Goal: Check status: Check status

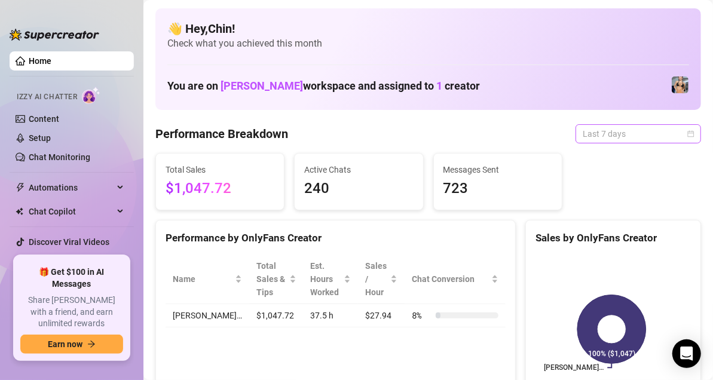
click at [684, 130] on div "Last 7 days" at bounding box center [637, 133] width 125 height 19
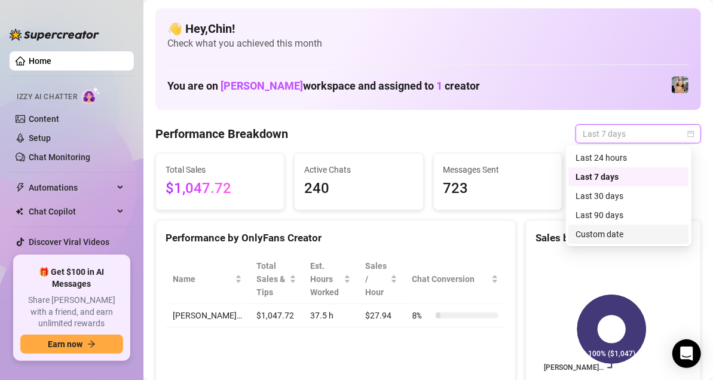
click at [610, 232] on div "Custom date" at bounding box center [628, 234] width 106 height 13
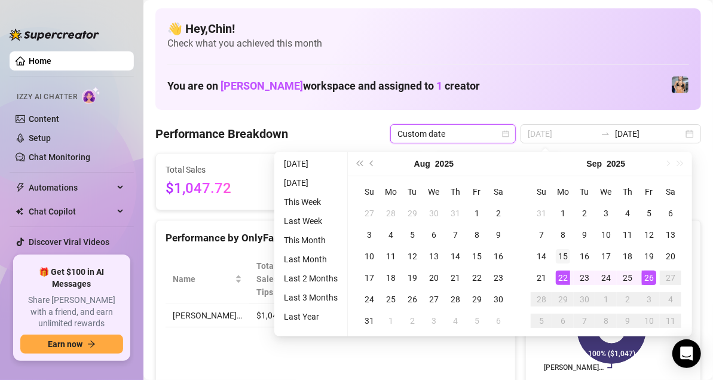
type input "[DATE]"
click at [568, 256] on div "15" at bounding box center [563, 256] width 14 height 14
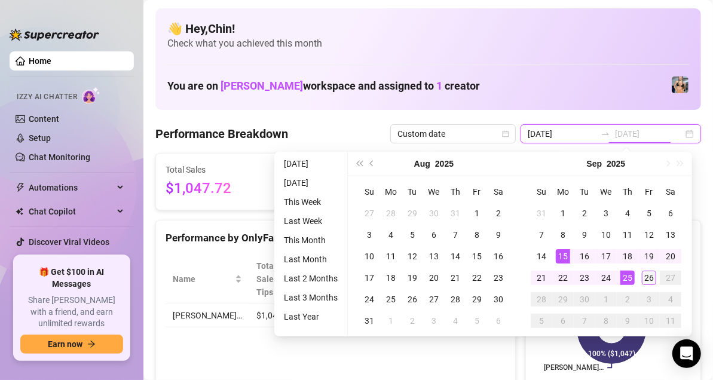
type input "[DATE]"
click at [649, 274] on div "26" at bounding box center [649, 278] width 14 height 14
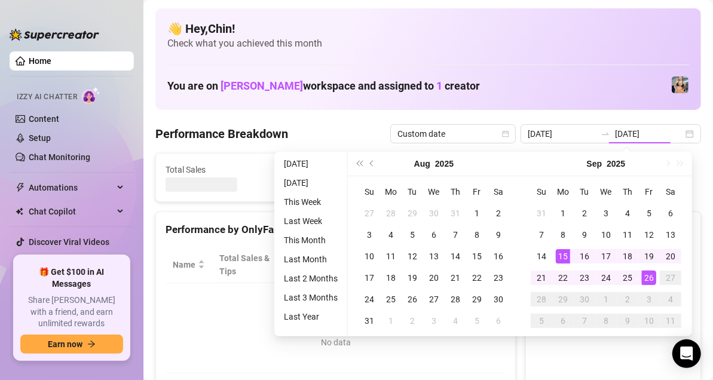
type input "[DATE]"
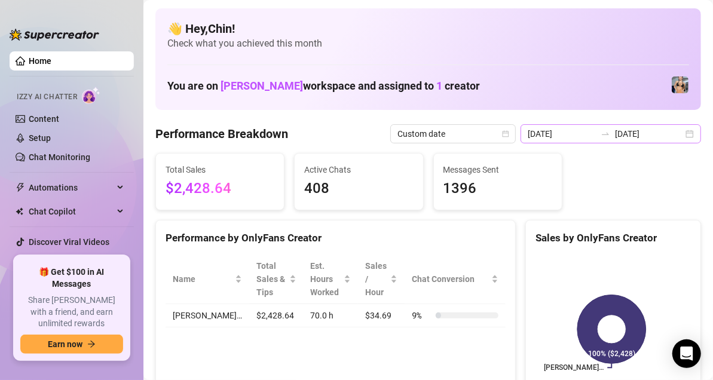
click at [688, 133] on div "[DATE] [DATE]" at bounding box center [610, 133] width 180 height 19
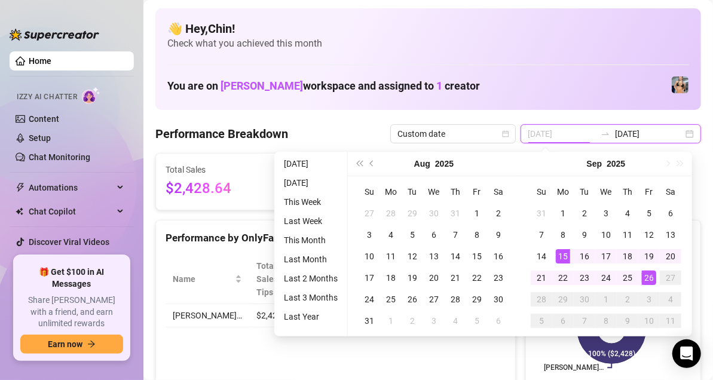
type input "[DATE]"
click at [566, 253] on div "15" at bounding box center [563, 256] width 14 height 14
type input "[DATE]"
click at [646, 277] on div "26" at bounding box center [649, 278] width 14 height 14
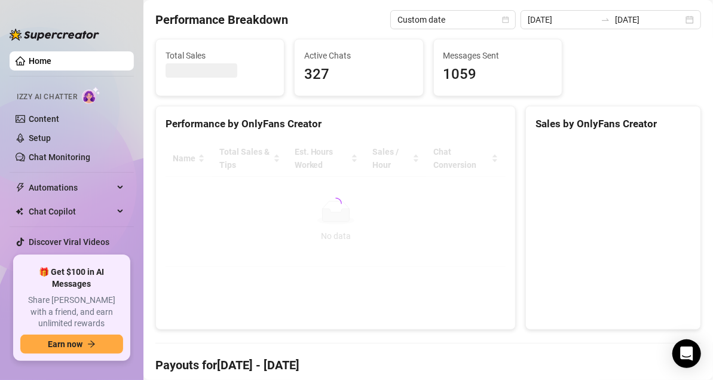
scroll to position [119, 0]
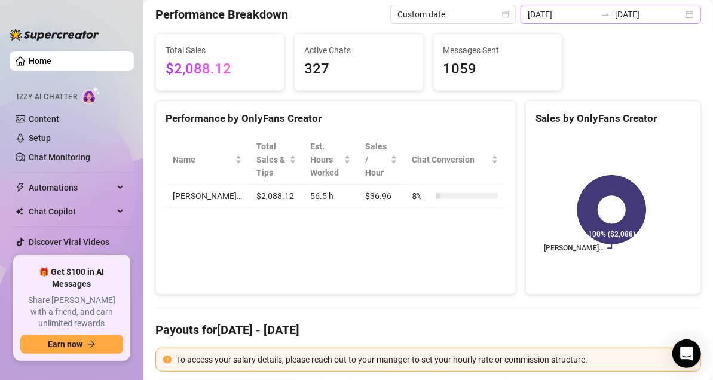
click at [677, 14] on div "[DATE] [DATE]" at bounding box center [610, 14] width 180 height 19
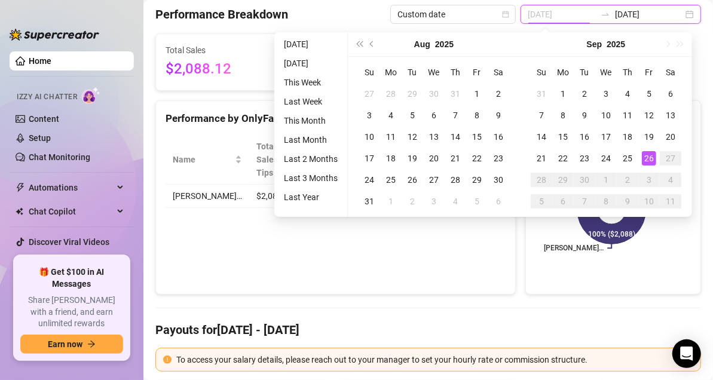
type input "[DATE]"
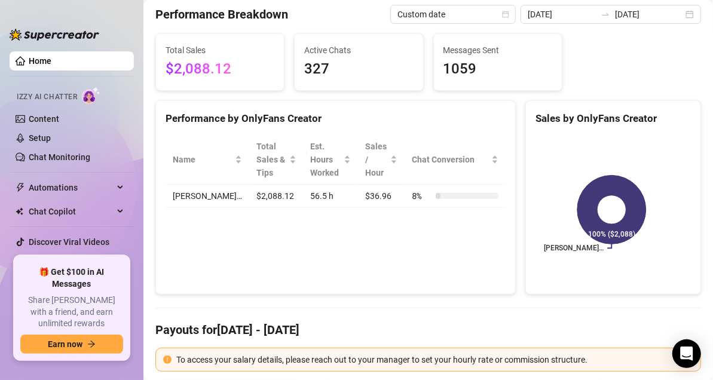
click at [338, 256] on div "Performance by OnlyFans Creator Name Total Sales & Tips Est. Hours Worked Sales…" at bounding box center [335, 197] width 360 height 195
